Goal: Information Seeking & Learning: Learn about a topic

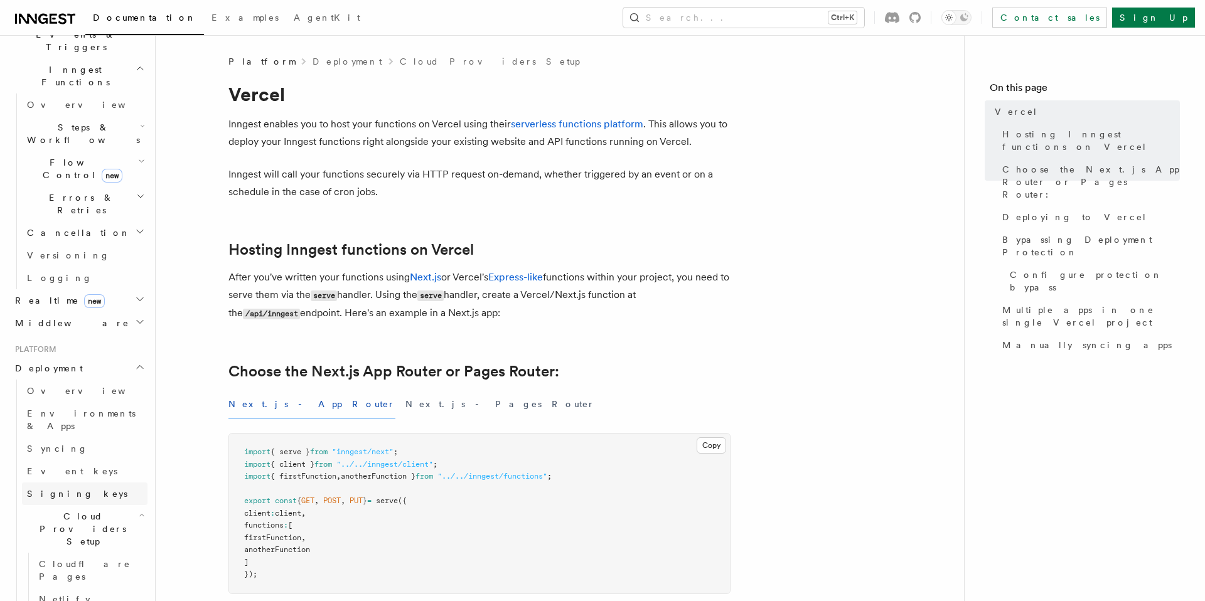
scroll to position [357, 0]
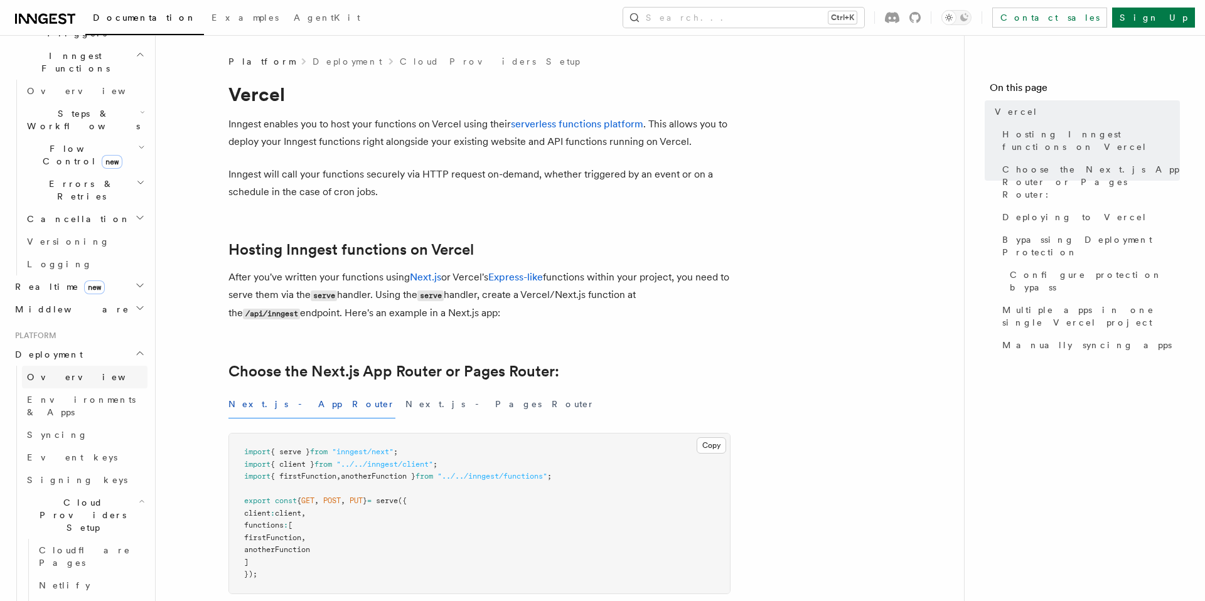
click at [86, 366] on link "Overview" at bounding box center [84, 377] width 125 height 23
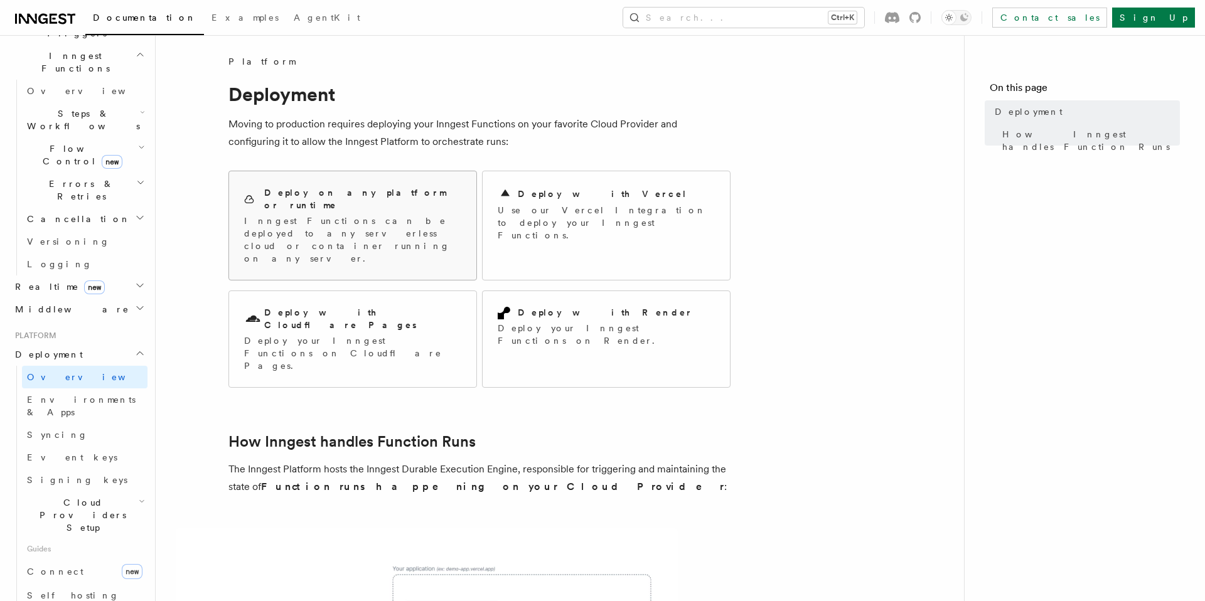
click at [345, 215] on p "Inngest Functions can be deployed to any serverless cloud or container running …" at bounding box center [352, 240] width 217 height 50
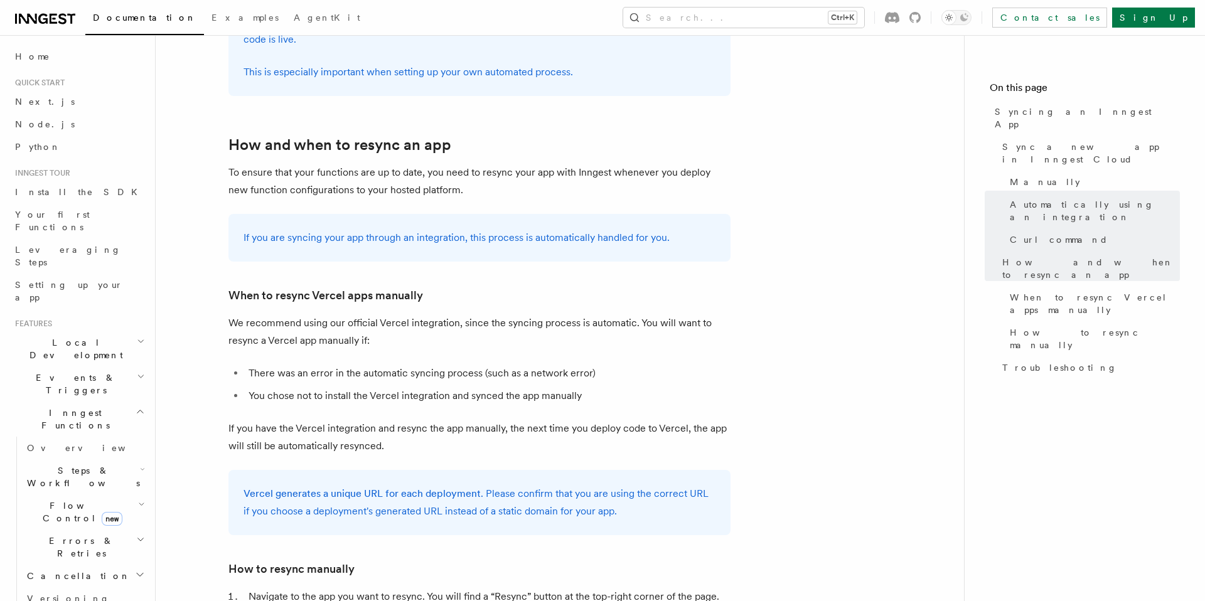
scroll to position [2128, 0]
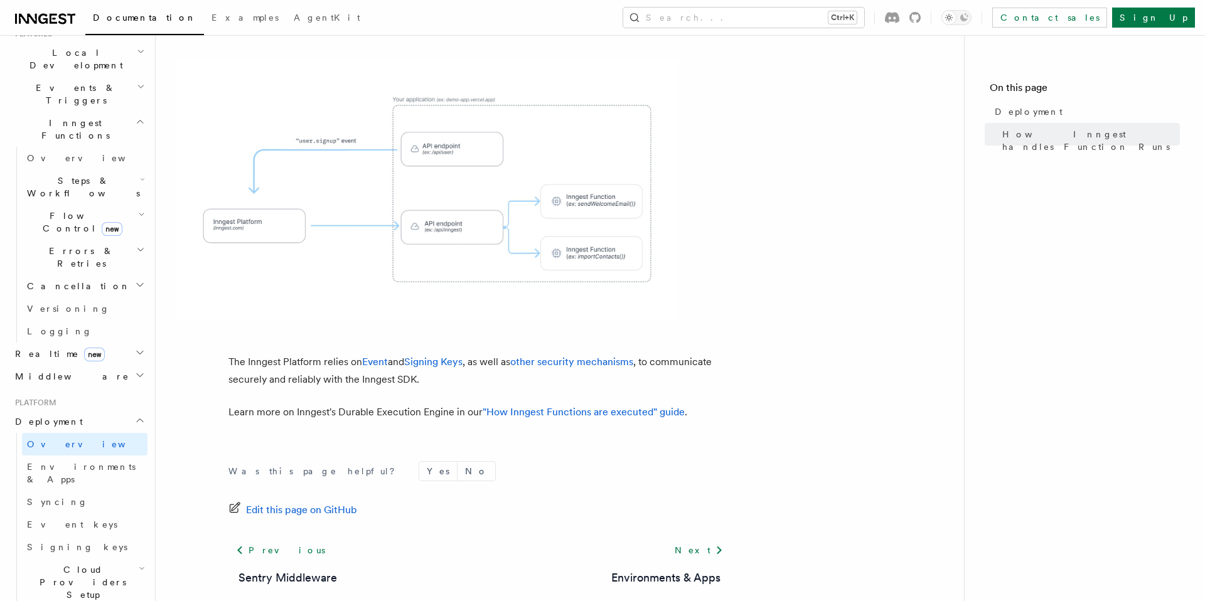
scroll to position [299, 0]
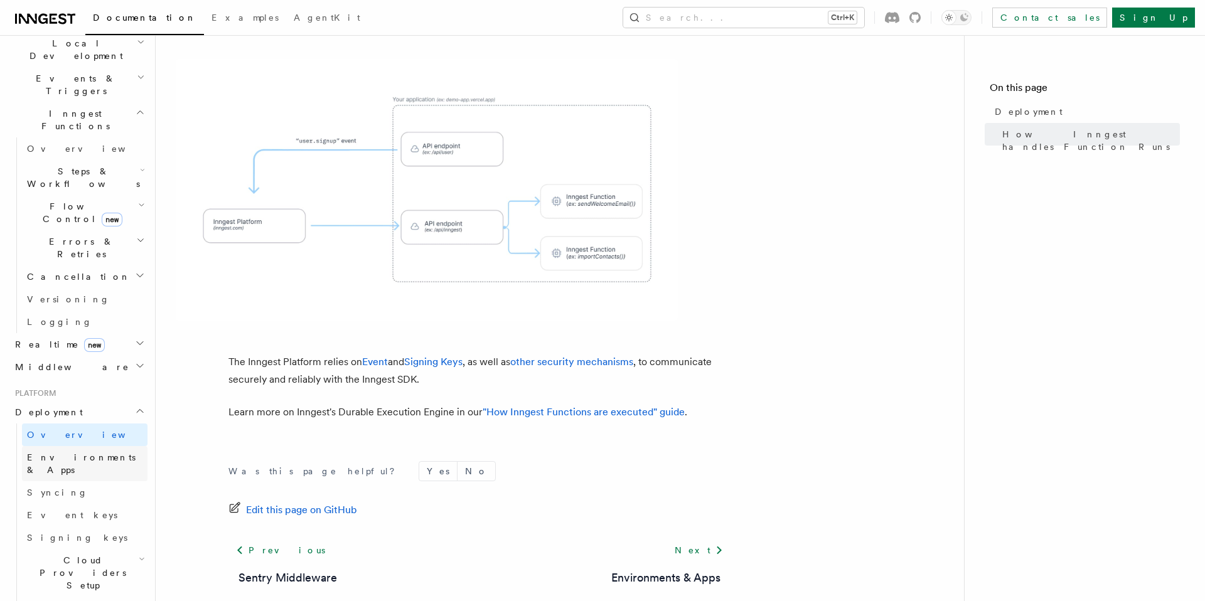
click at [99, 452] on span "Environments & Apps" at bounding box center [81, 463] width 109 height 23
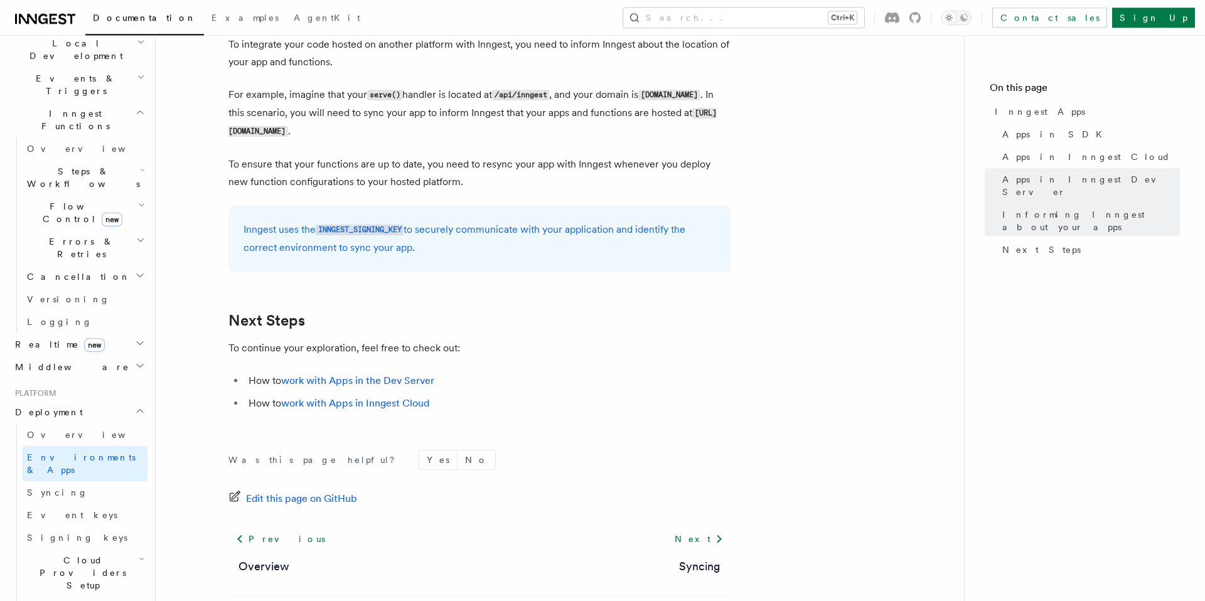
scroll to position [1993, 0]
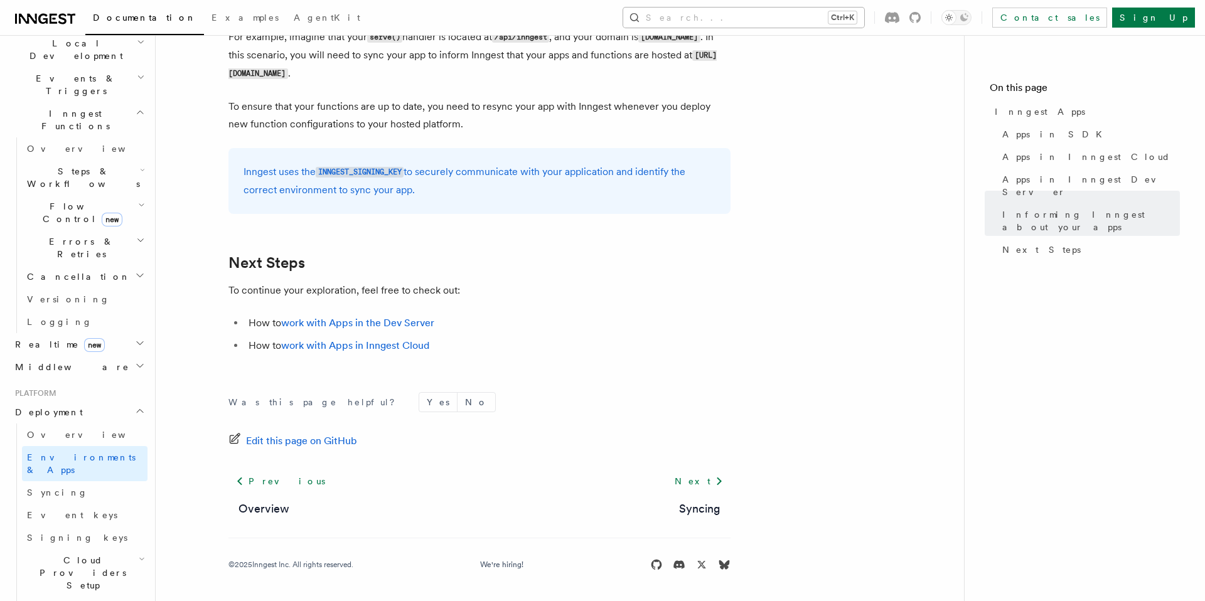
click at [801, 13] on button "Search... Ctrl+K" at bounding box center [743, 18] width 241 height 20
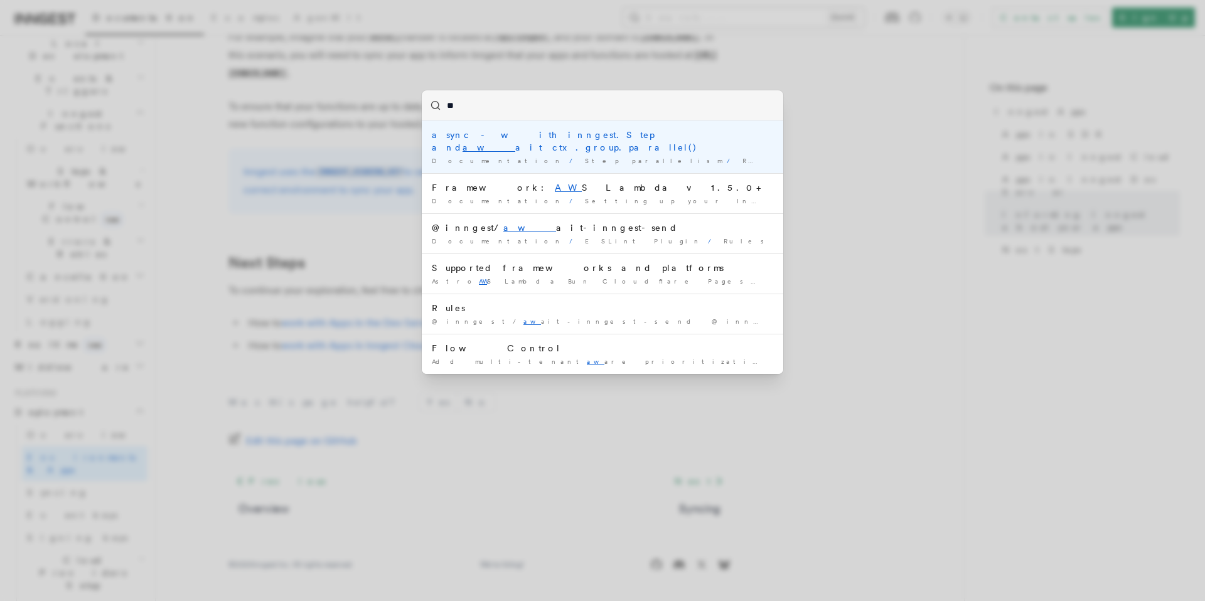
type input "***"
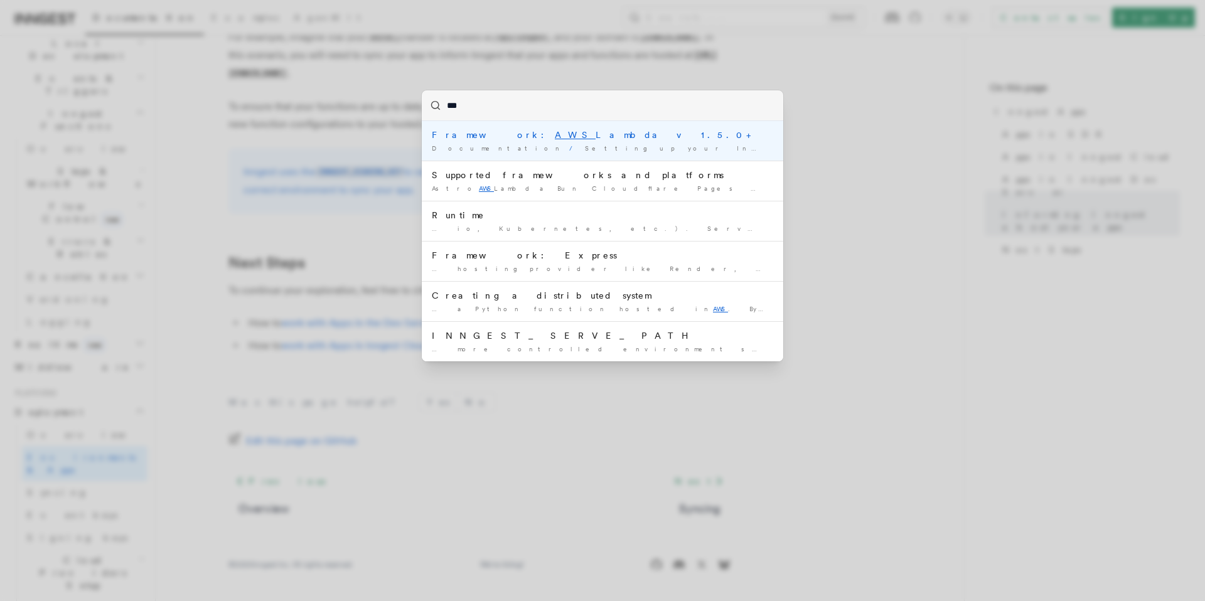
click at [528, 136] on div "Framework: AWS Lambda v1.5.0+" at bounding box center [602, 135] width 341 height 13
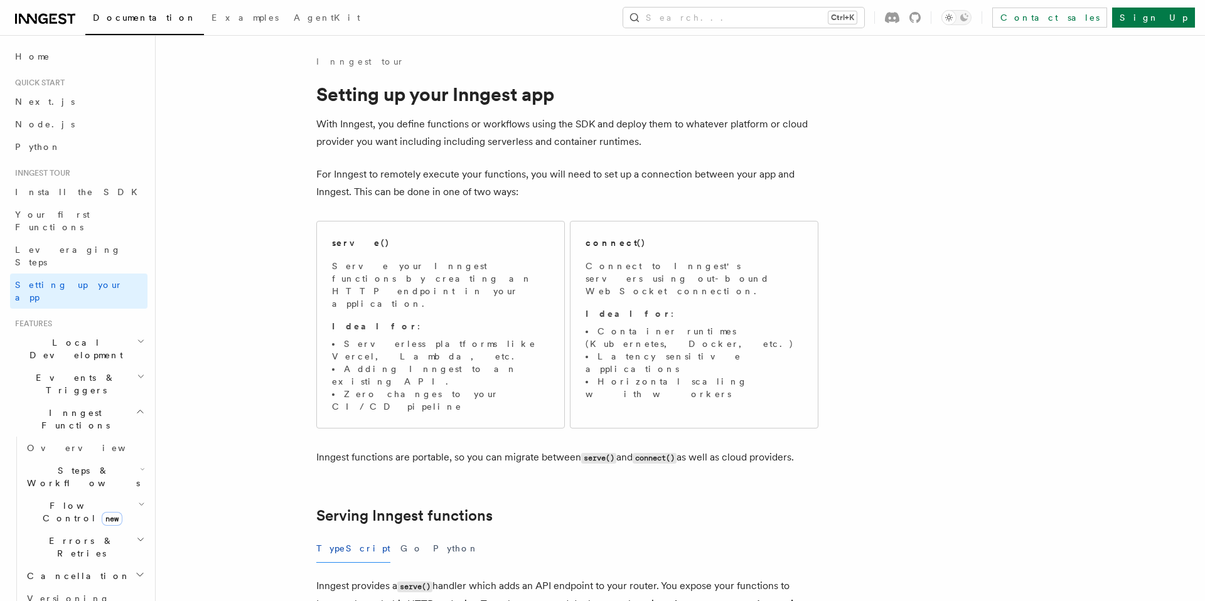
drag, startPoint x: 530, startPoint y: 183, endPoint x: 522, endPoint y: 202, distance: 20.5
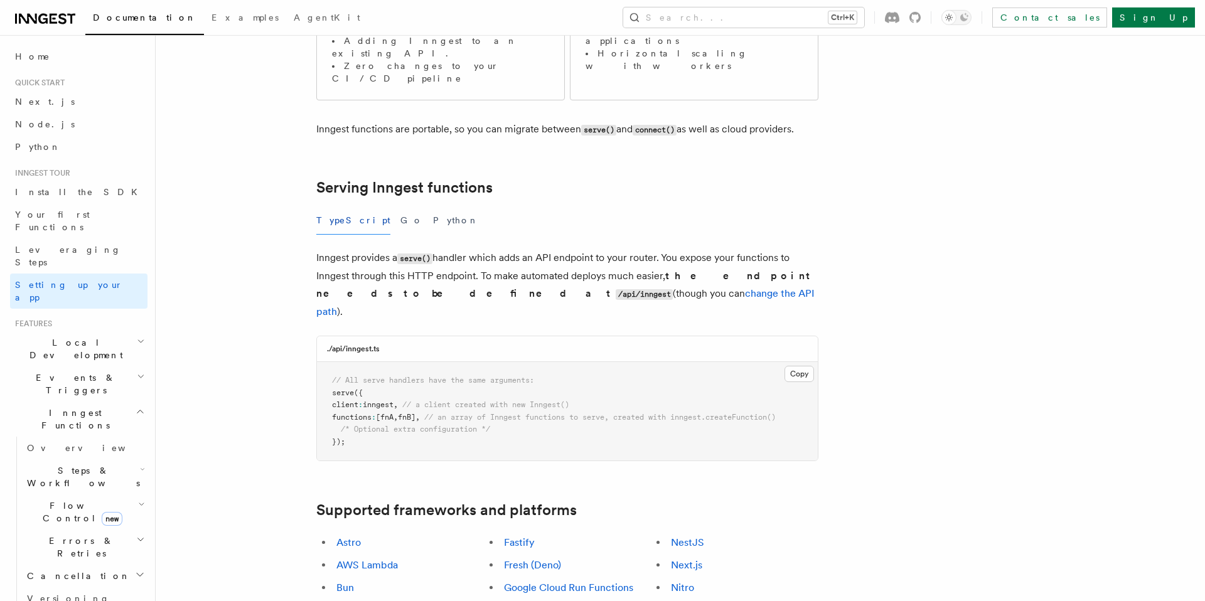
scroll to position [333, 0]
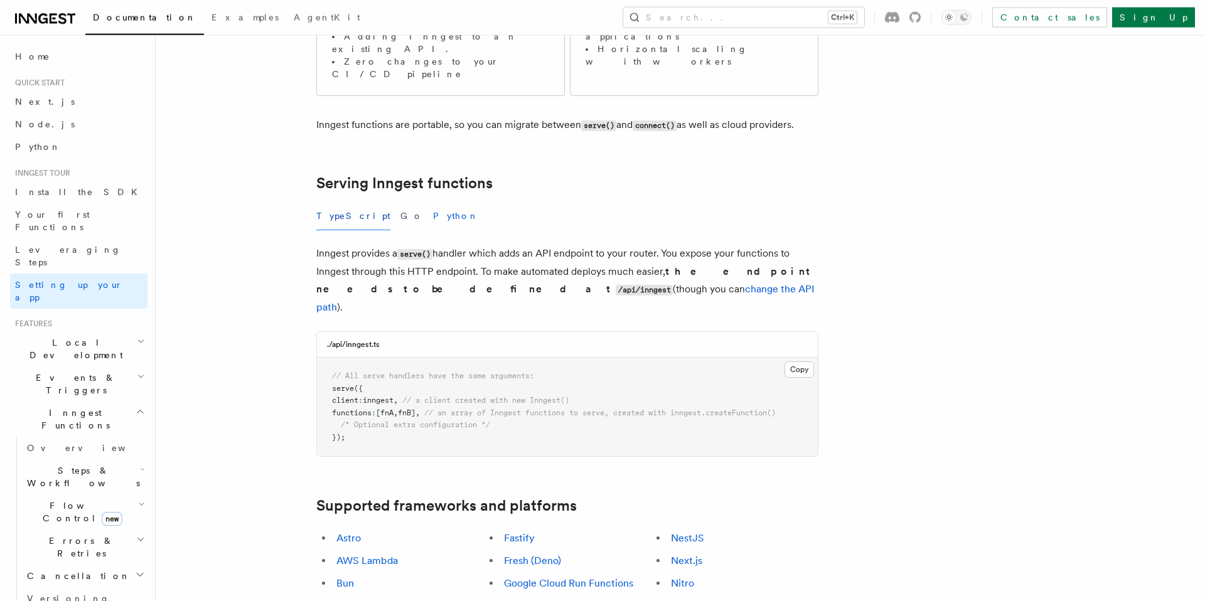
click at [433, 202] on button "Python" at bounding box center [456, 216] width 46 height 28
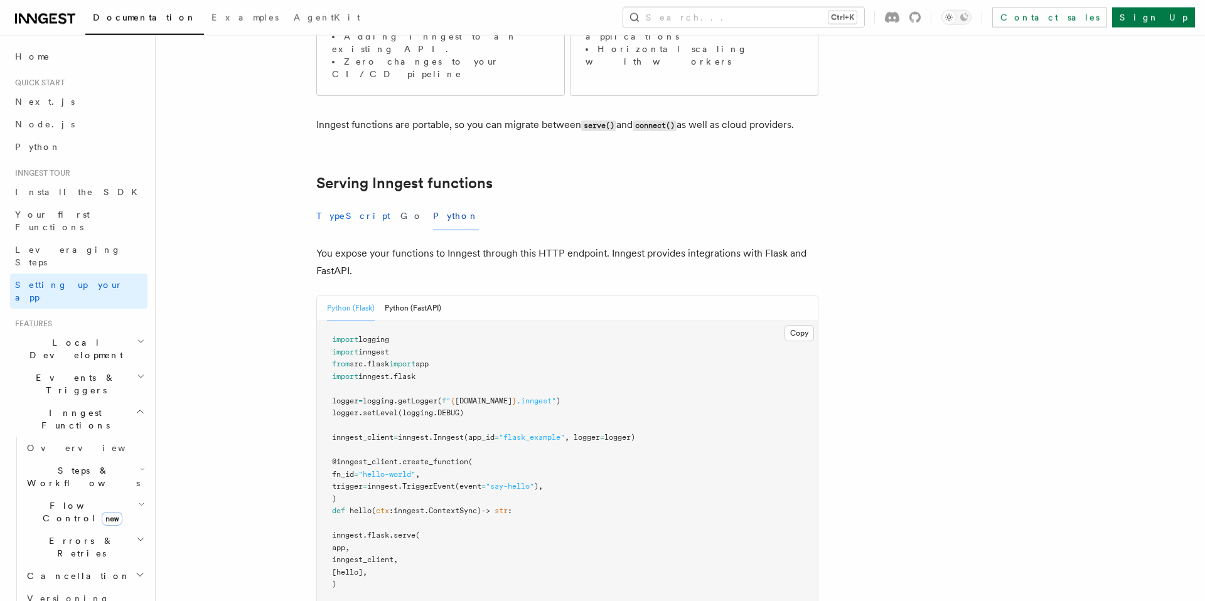
click at [322, 202] on button "TypeScript" at bounding box center [353, 216] width 74 height 28
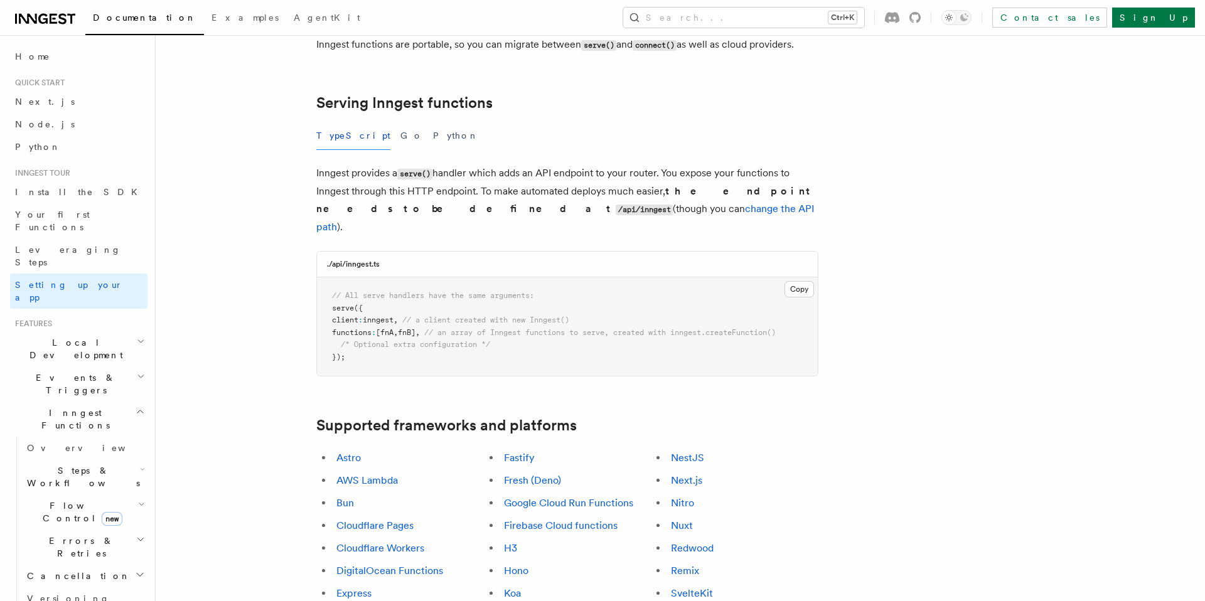
scroll to position [414, 0]
click at [683, 473] on link "Next.js" at bounding box center [686, 479] width 31 height 12
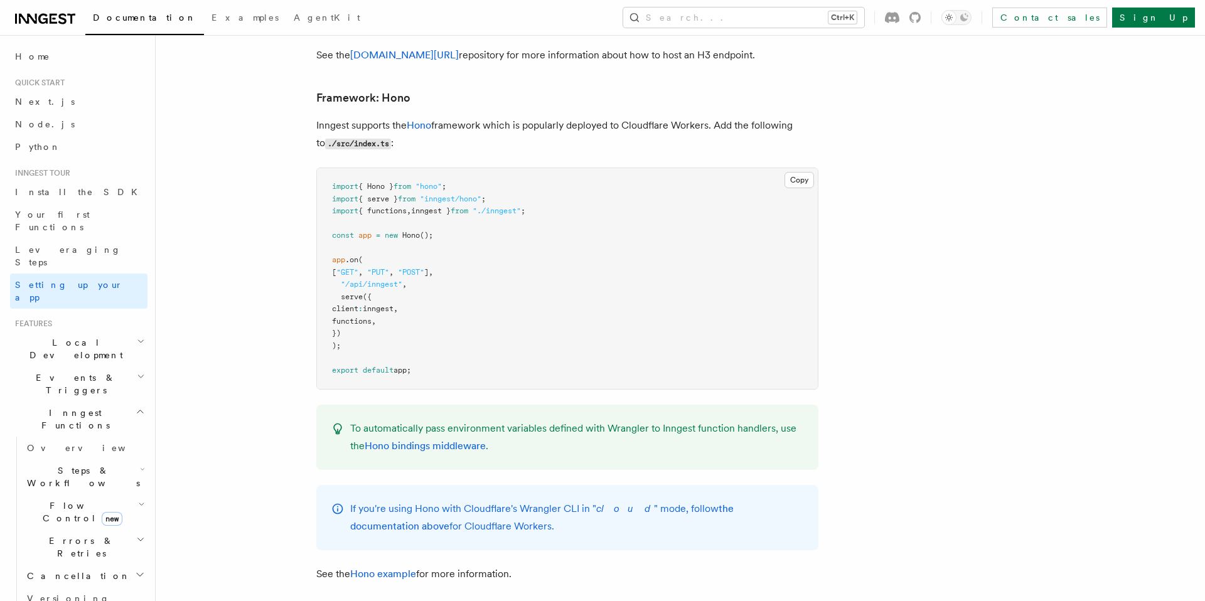
scroll to position [6124, 0]
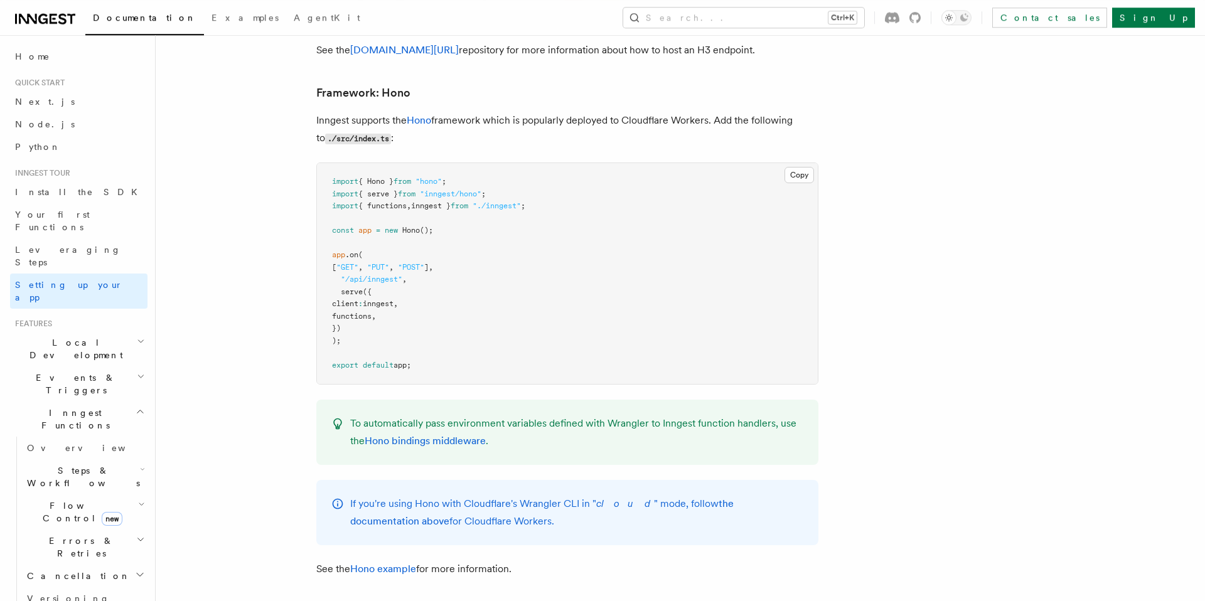
click at [639, 112] on p "Inngest supports the Hono framework which is popularly deployed to Cloudflare W…" at bounding box center [567, 130] width 502 height 36
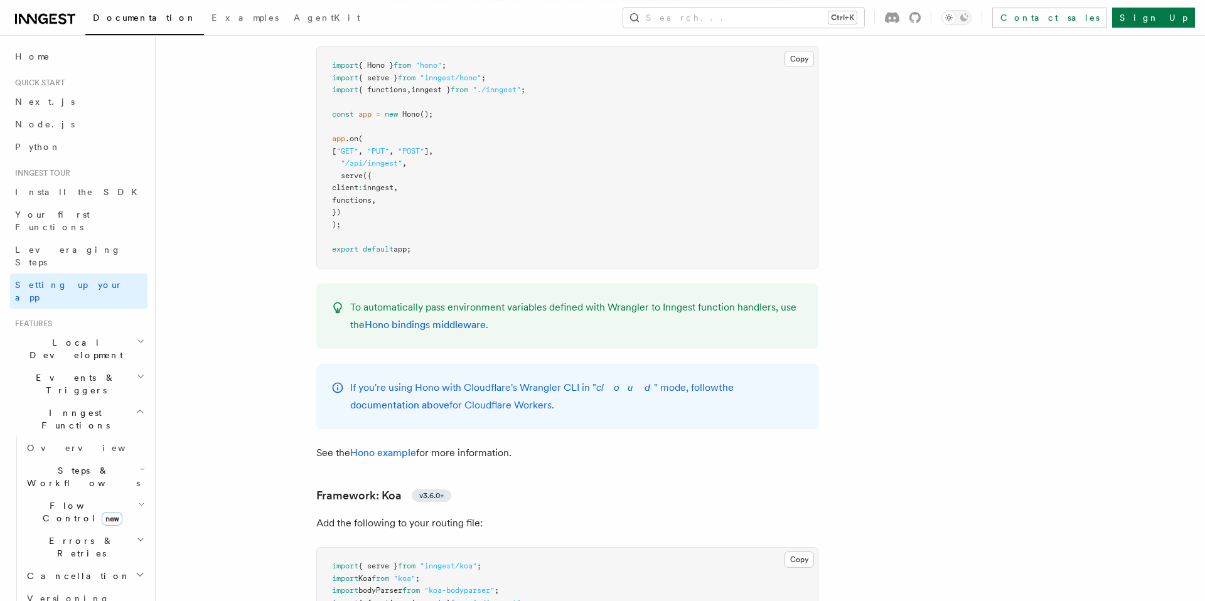
scroll to position [0, 0]
click at [64, 19] on icon at bounding box center [62, 18] width 8 height 11
